Goal: Task Accomplishment & Management: Use online tool/utility

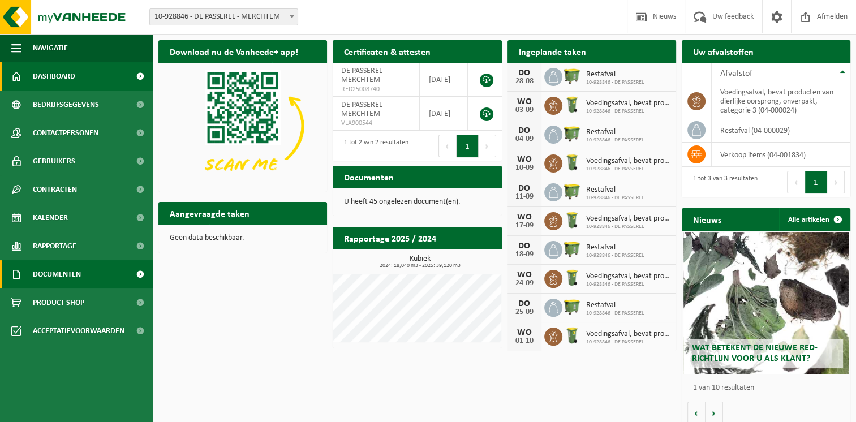
click at [92, 287] on link "Documenten" at bounding box center [76, 274] width 153 height 28
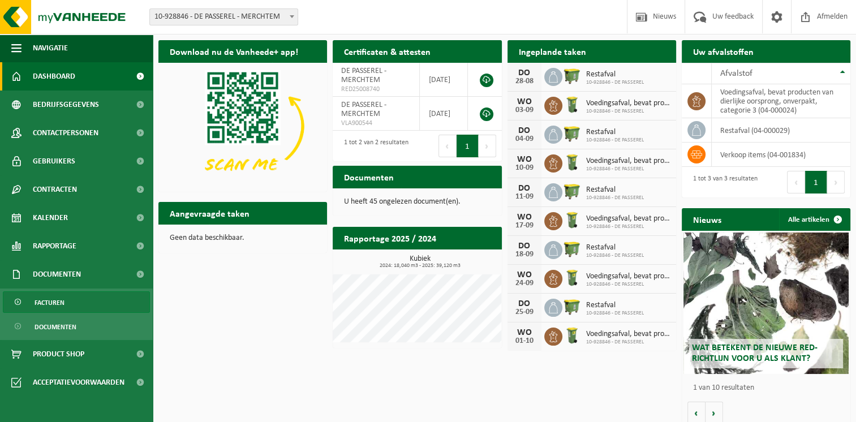
click at [67, 300] on link "Facturen" at bounding box center [76, 301] width 147 height 21
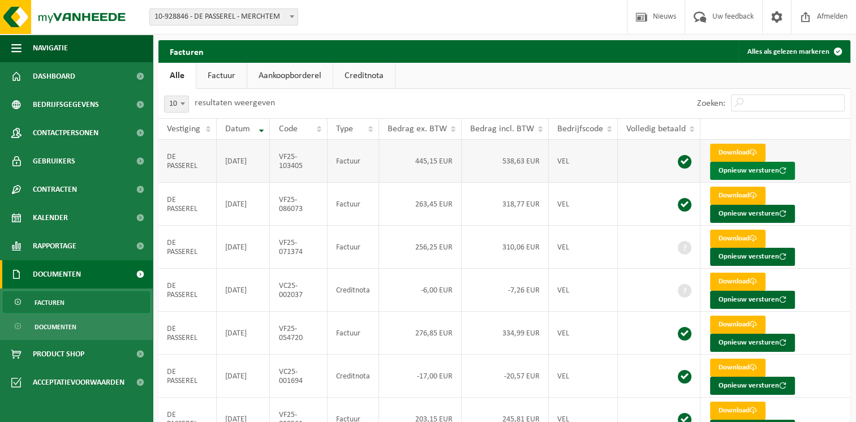
click at [730, 175] on button "Opnieuw versturen" at bounding box center [752, 171] width 85 height 18
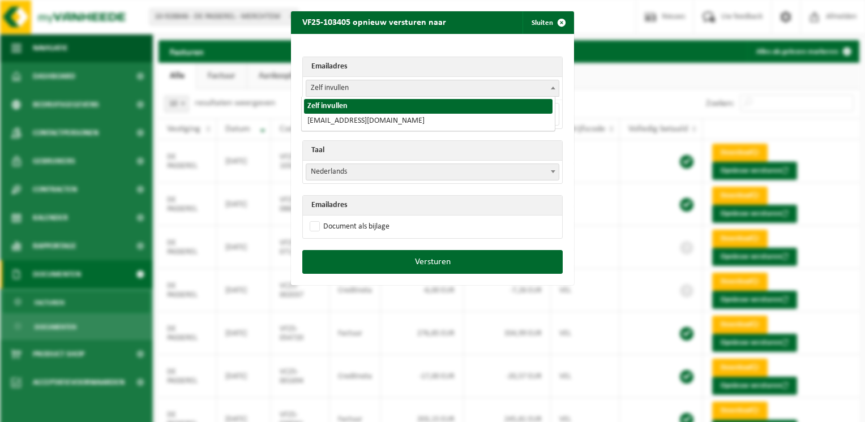
click at [495, 89] on span "Zelf invullen" at bounding box center [432, 88] width 252 height 16
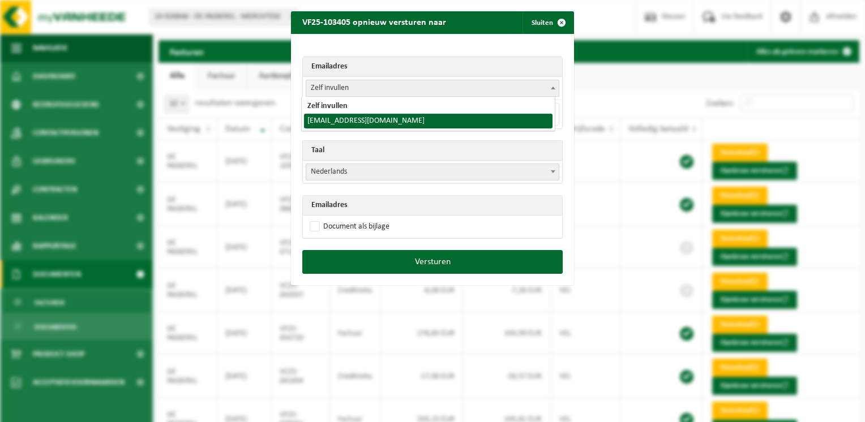
select select "[EMAIL_ADDRESS][DOMAIN_NAME]"
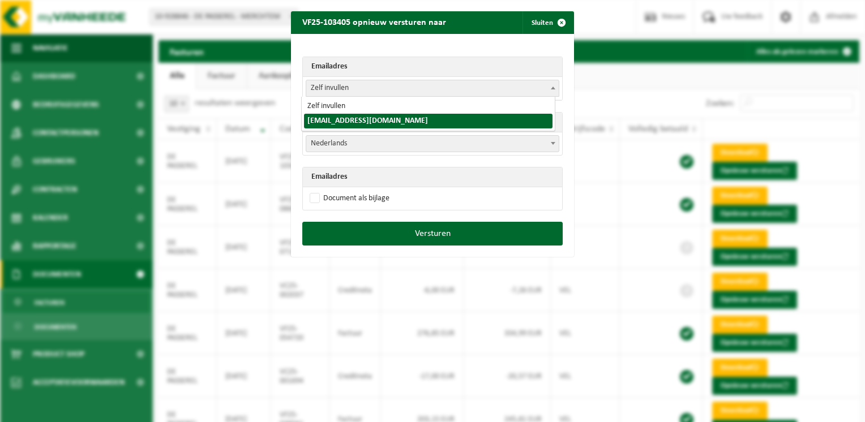
click at [474, 96] on body "Vestiging: 10-928846 - DE PASSEREL - MERCHTEM 10-928846 - DE PASSEREL - MERCHTE…" at bounding box center [432, 304] width 865 height 609
click at [309, 198] on label "Document als bijlage" at bounding box center [348, 198] width 82 height 17
click at [309, 190] on input "Document als bijlage" at bounding box center [446, 190] width 283 height 1
checkbox input "true"
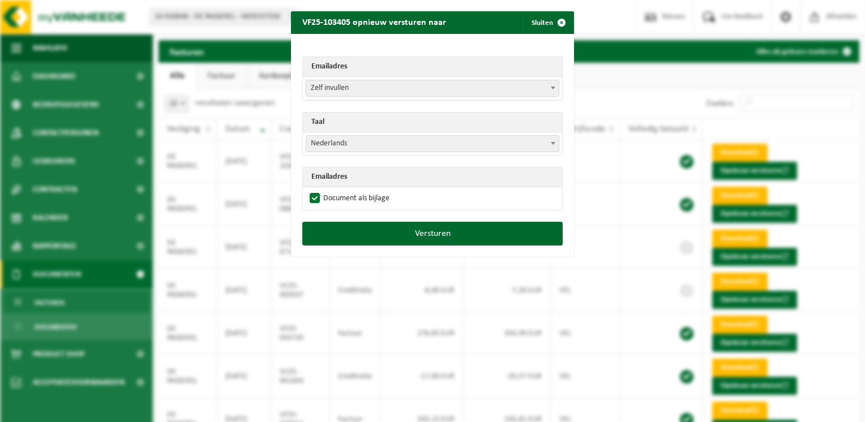
click at [329, 173] on th "Emailadres" at bounding box center [432, 177] width 259 height 20
click at [352, 178] on th "Emailadres" at bounding box center [432, 177] width 259 height 20
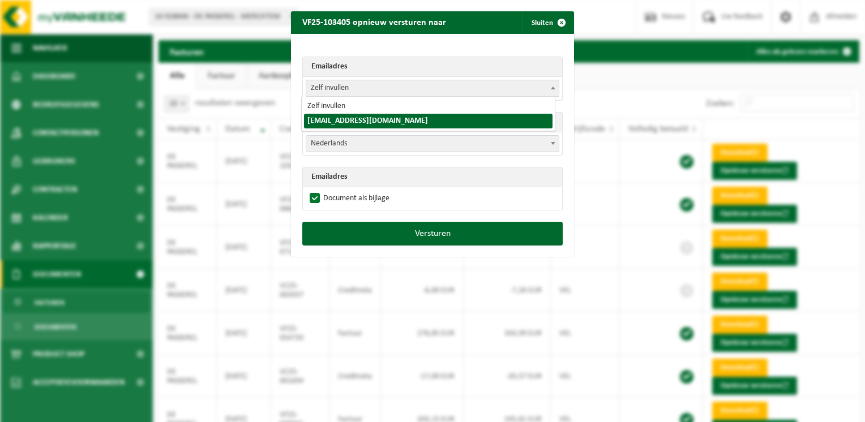
click at [354, 88] on span "Zelf invullen" at bounding box center [432, 88] width 252 height 16
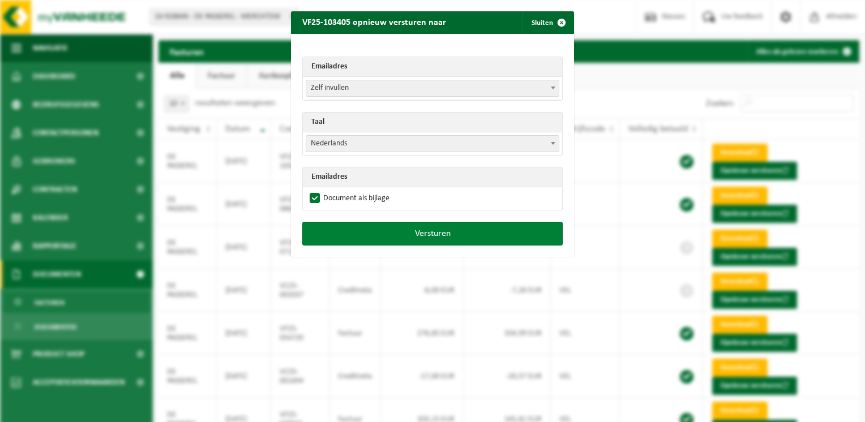
click at [409, 234] on button "Versturen" at bounding box center [432, 234] width 260 height 24
